Goal: Information Seeking & Learning: Learn about a topic

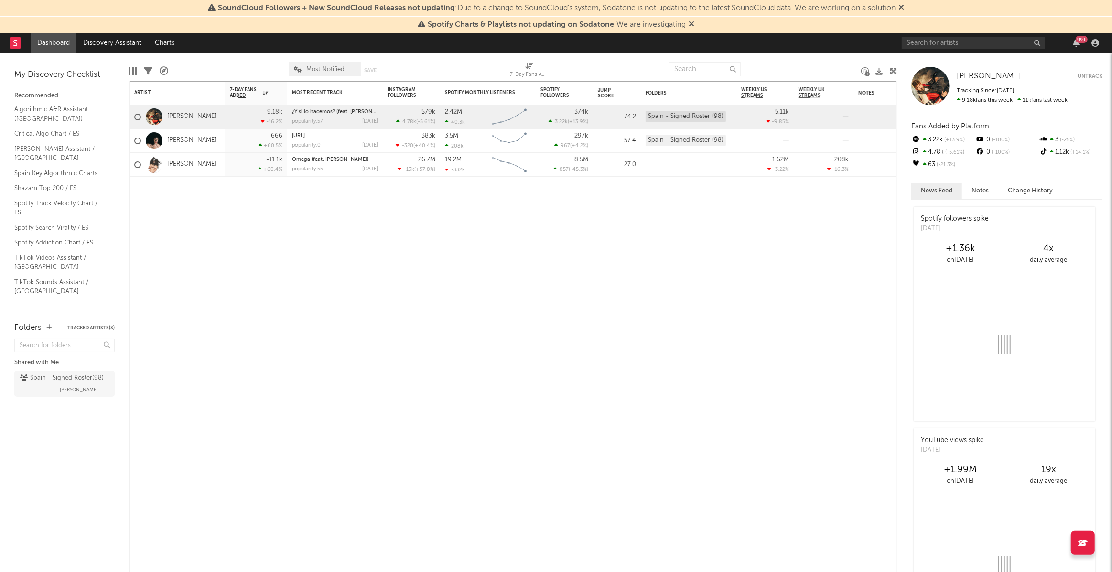
click at [693, 72] on input "text" at bounding box center [705, 69] width 72 height 14
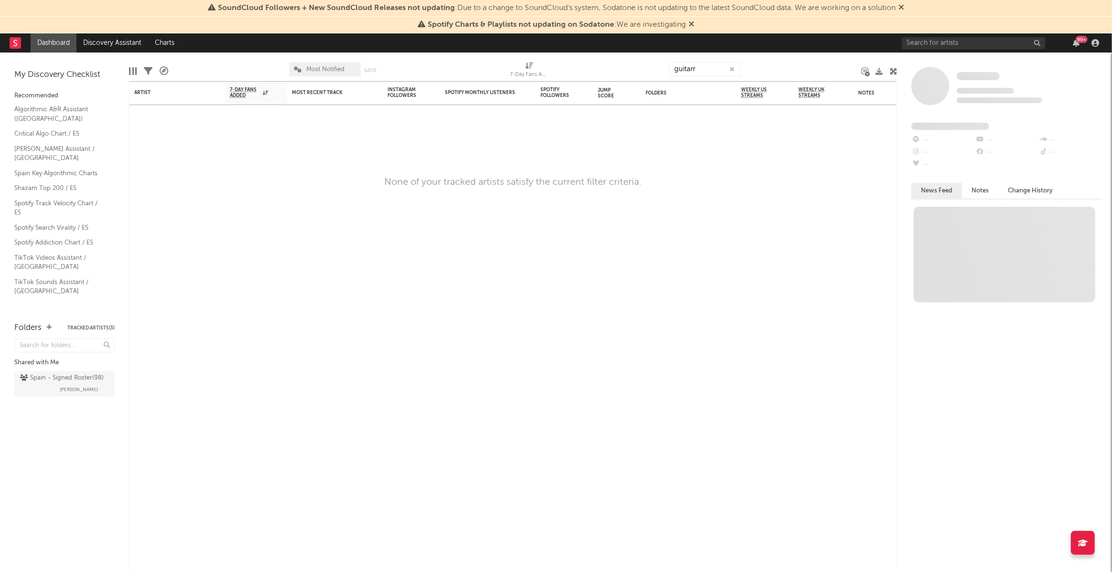
type input "guitarr"
click at [952, 40] on input "text" at bounding box center [972, 43] width 143 height 12
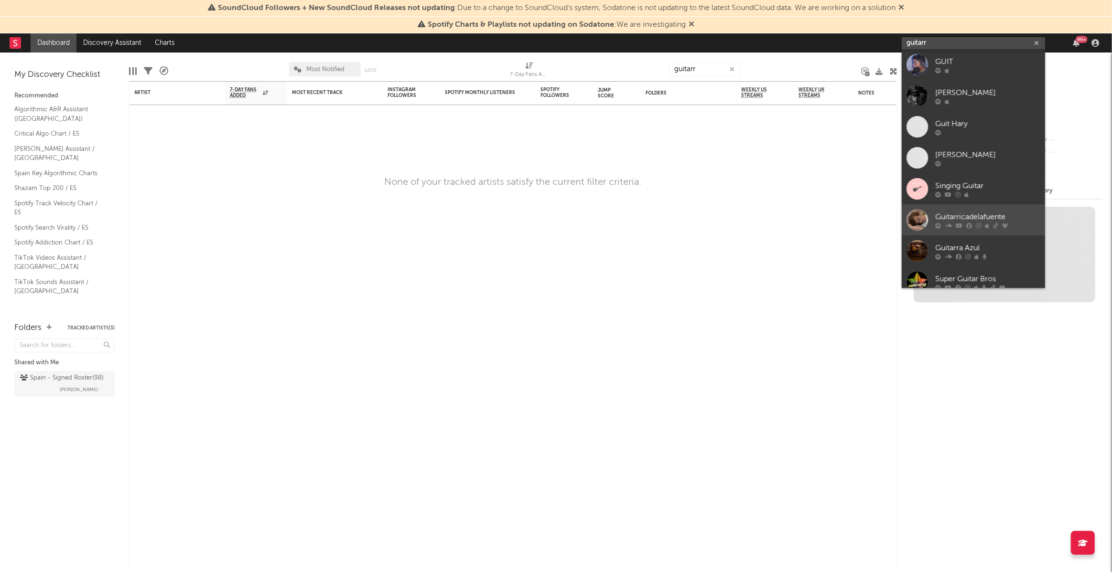
type input "guitarr"
click at [1023, 223] on div at bounding box center [987, 226] width 105 height 6
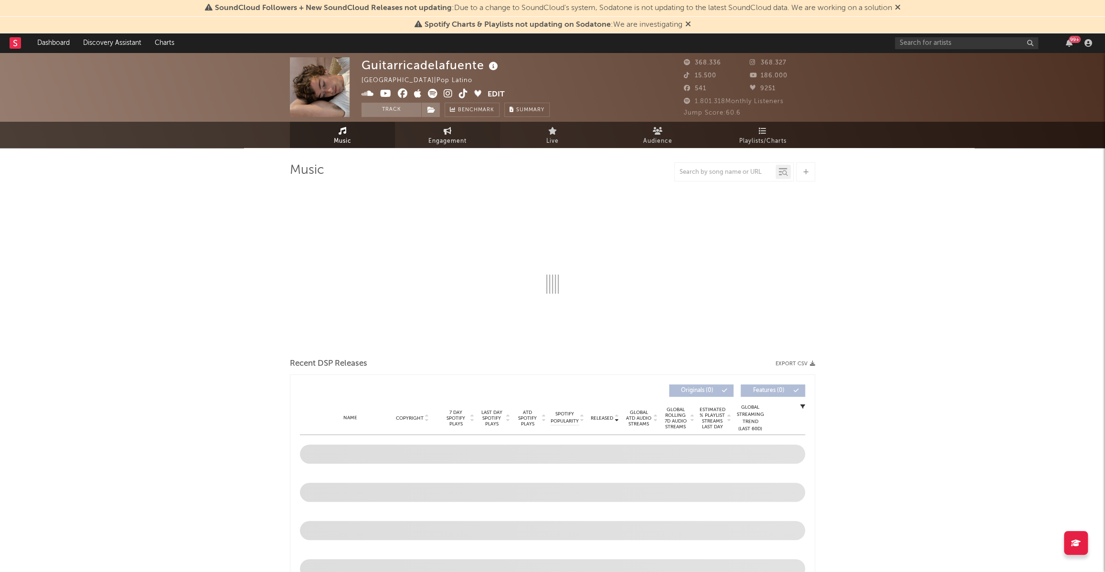
click at [457, 142] on span "Engagement" at bounding box center [448, 141] width 38 height 11
select select "1w"
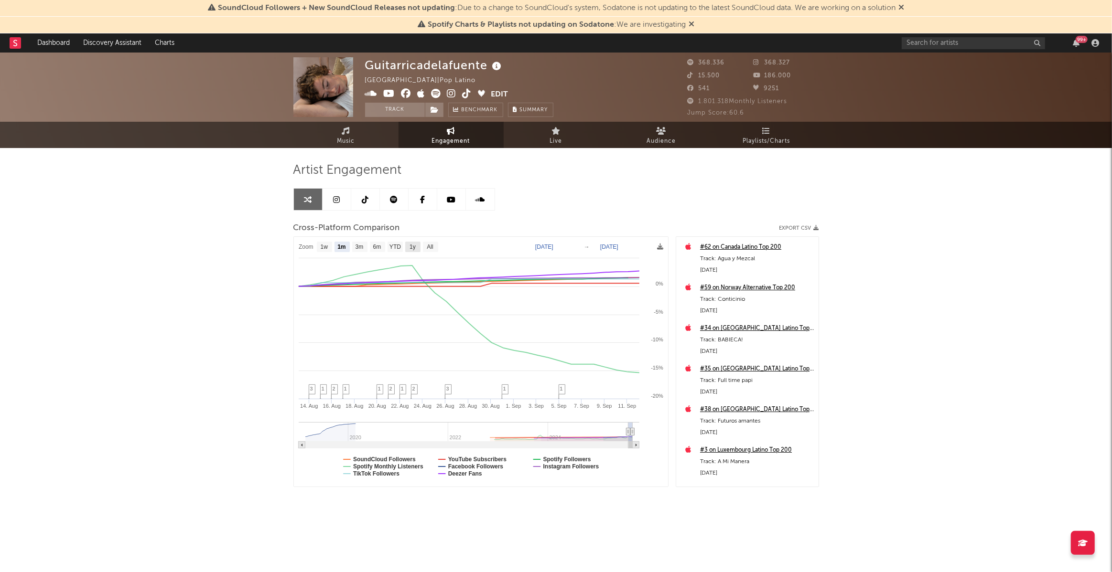
click at [409, 249] on text "1y" at bounding box center [412, 247] width 6 height 7
select select "1y"
type input "[DATE]"
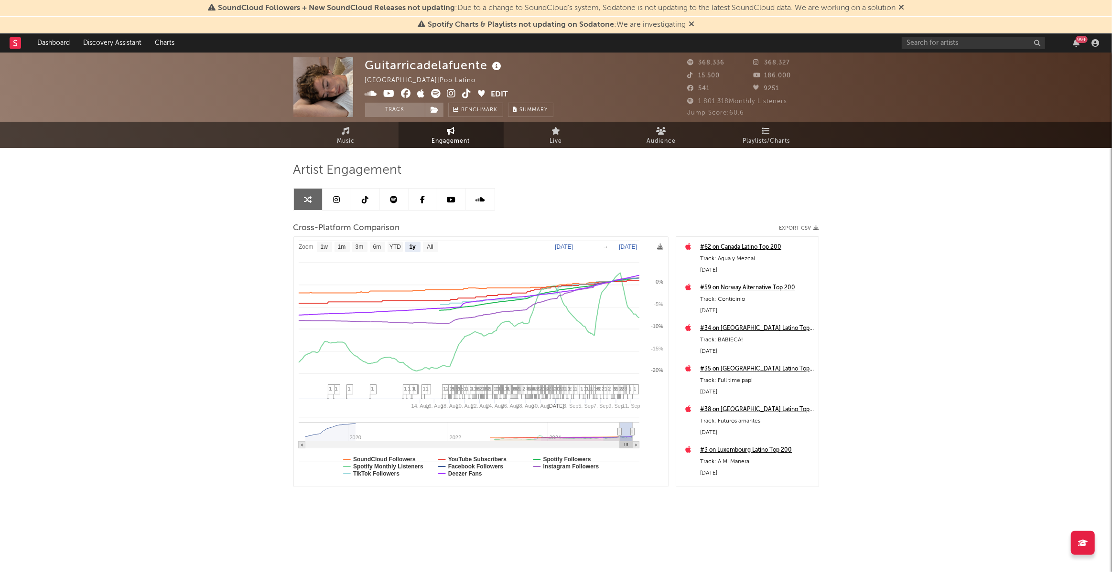
select select "1y"
